Goal: Find specific page/section

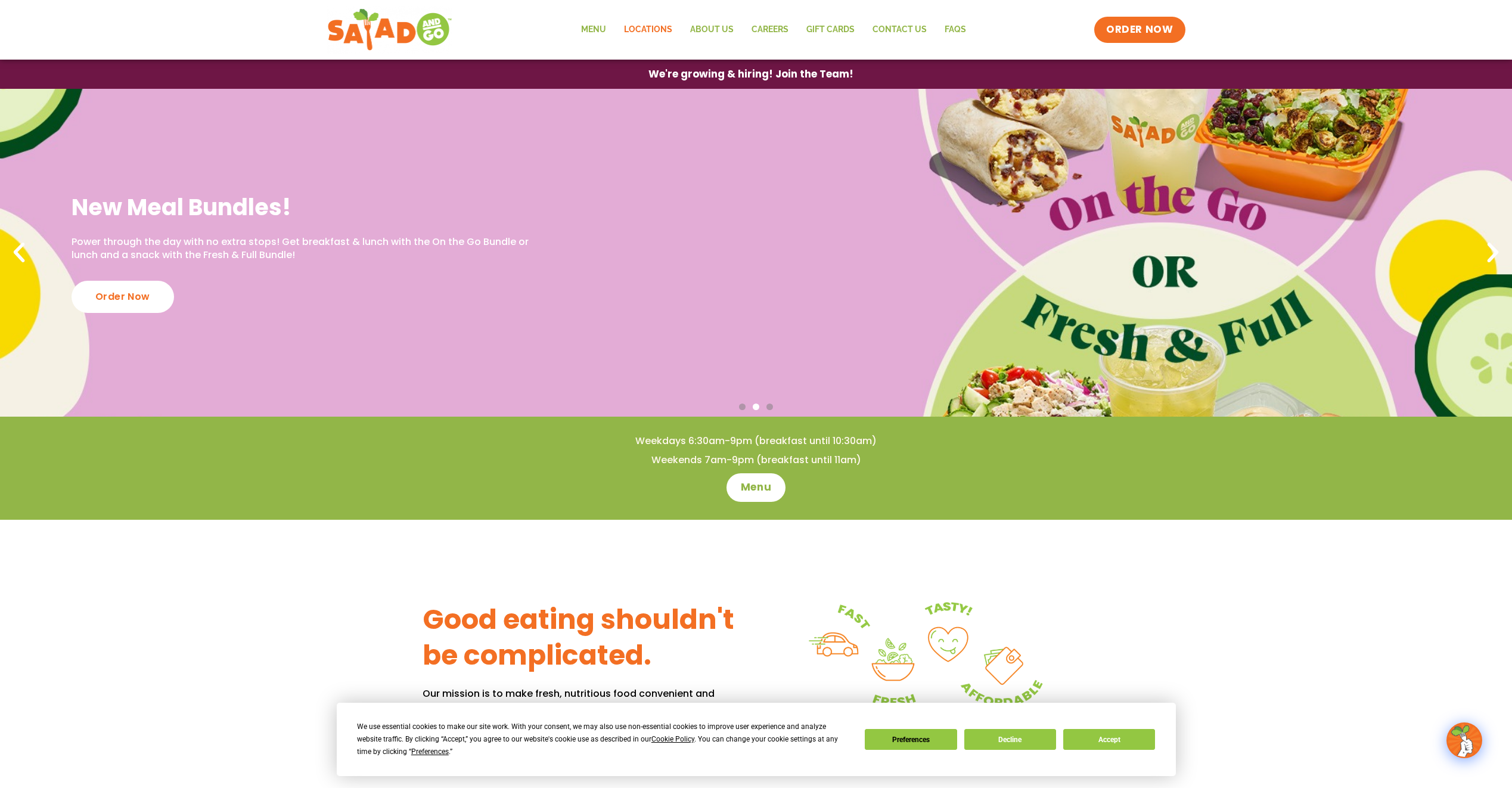
click at [661, 30] on link "Locations" at bounding box center [649, 30] width 66 height 28
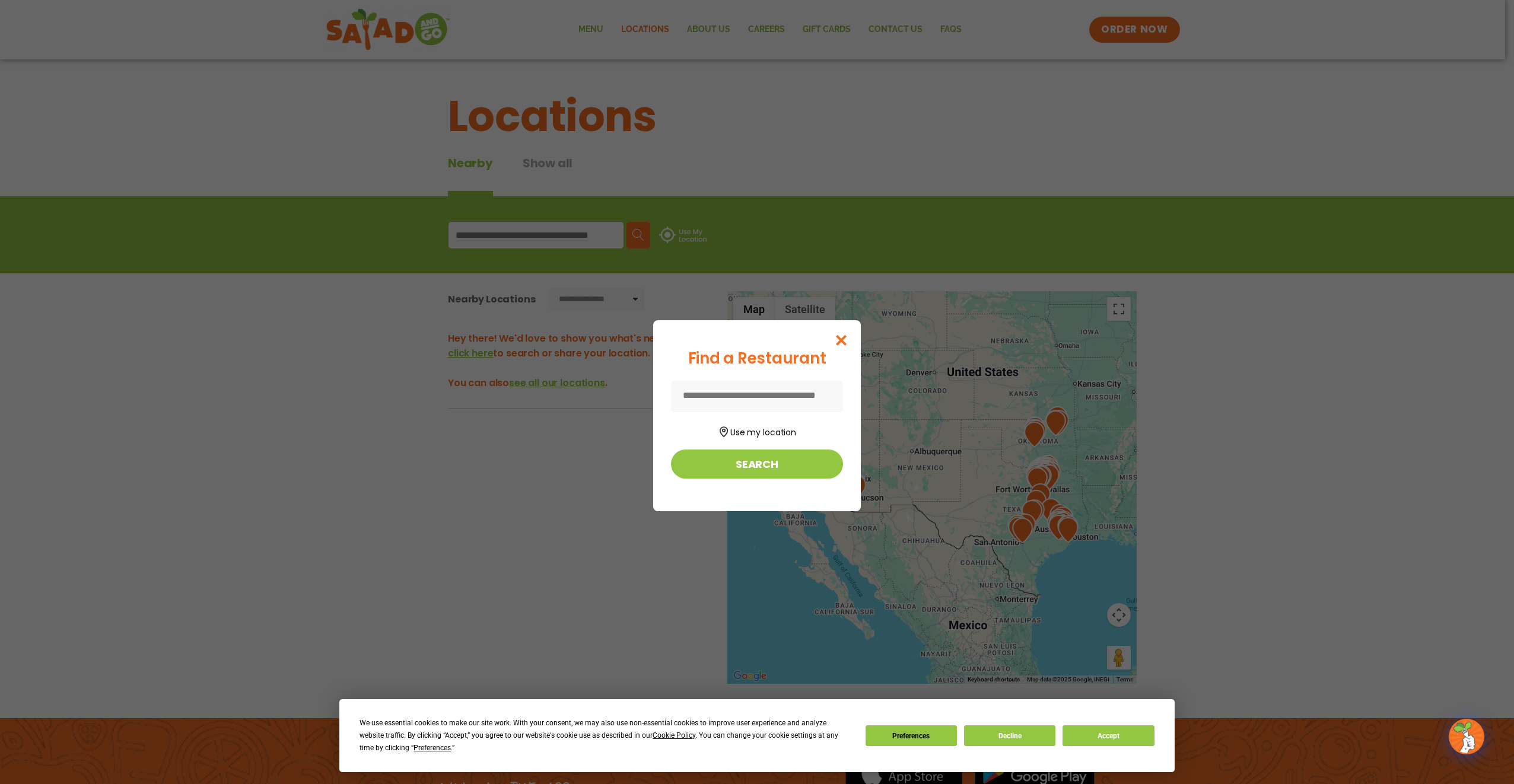
click at [728, 401] on input at bounding box center [757, 397] width 172 height 32
type input "**********"
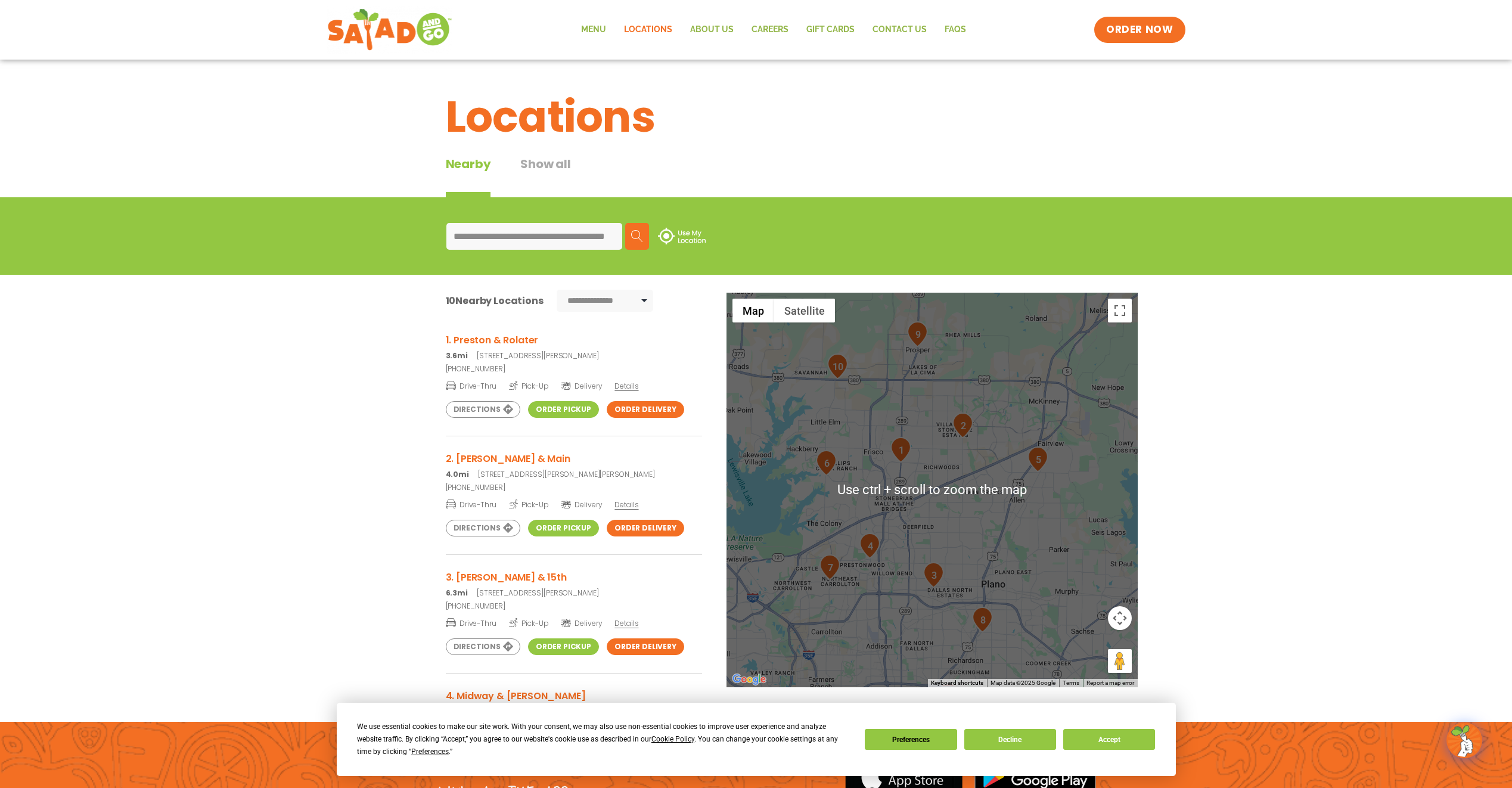
click at [921, 516] on div at bounding box center [932, 490] width 411 height 394
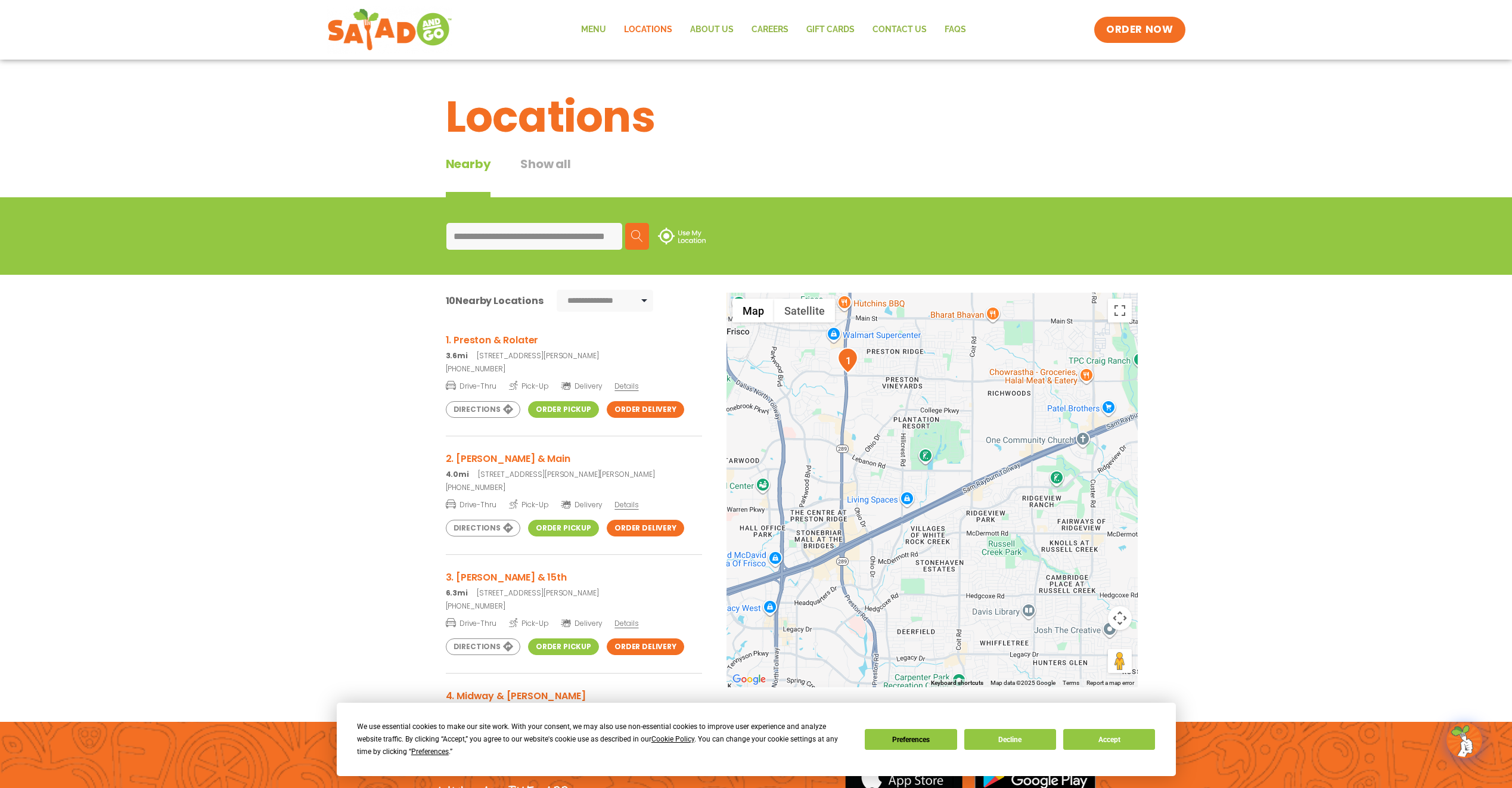
drag, startPoint x: 932, startPoint y: 479, endPoint x: 941, endPoint y: 553, distance: 74.5
click at [941, 553] on div at bounding box center [932, 490] width 411 height 394
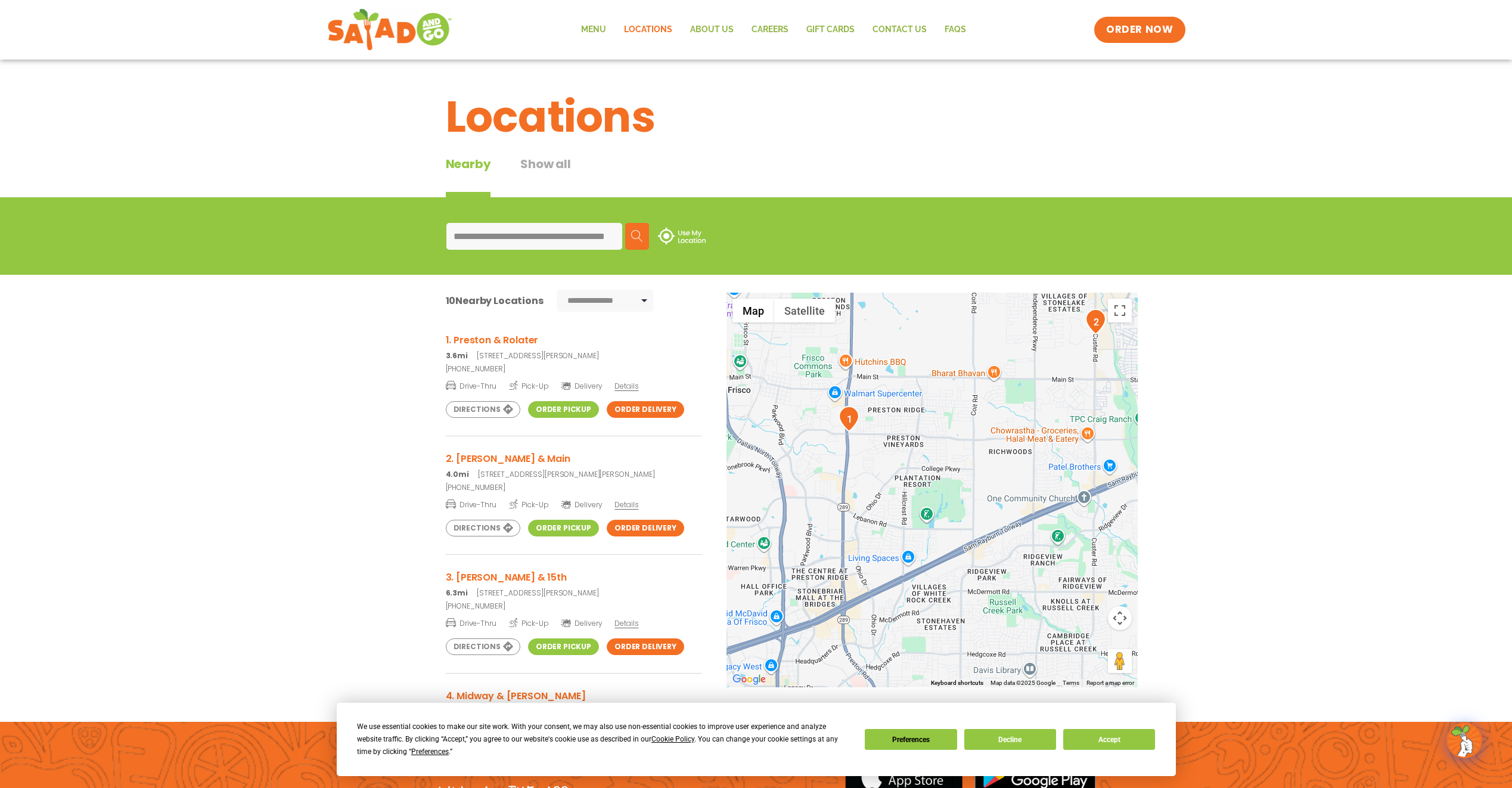
drag, startPoint x: 940, startPoint y: 499, endPoint x: 972, endPoint y: 540, distance: 52.0
click at [943, 560] on div at bounding box center [932, 490] width 411 height 394
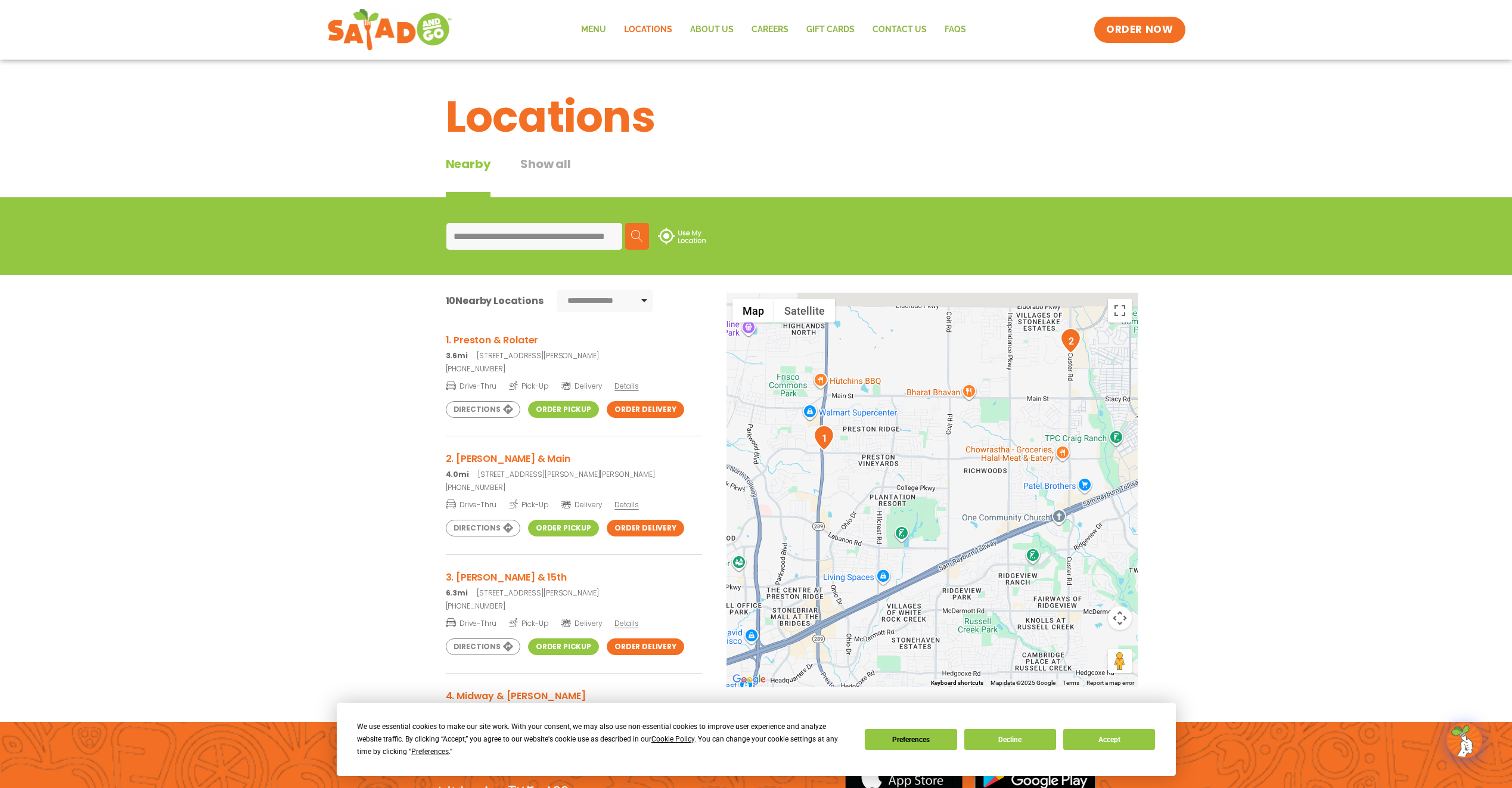
drag, startPoint x: 967, startPoint y: 543, endPoint x: 943, endPoint y: 564, distance: 31.9
click at [943, 564] on div at bounding box center [932, 490] width 411 height 394
click at [571, 415] on link "Order Pickup" at bounding box center [563, 410] width 71 height 17
